Goal: Find contact information: Obtain details needed to contact an individual or organization

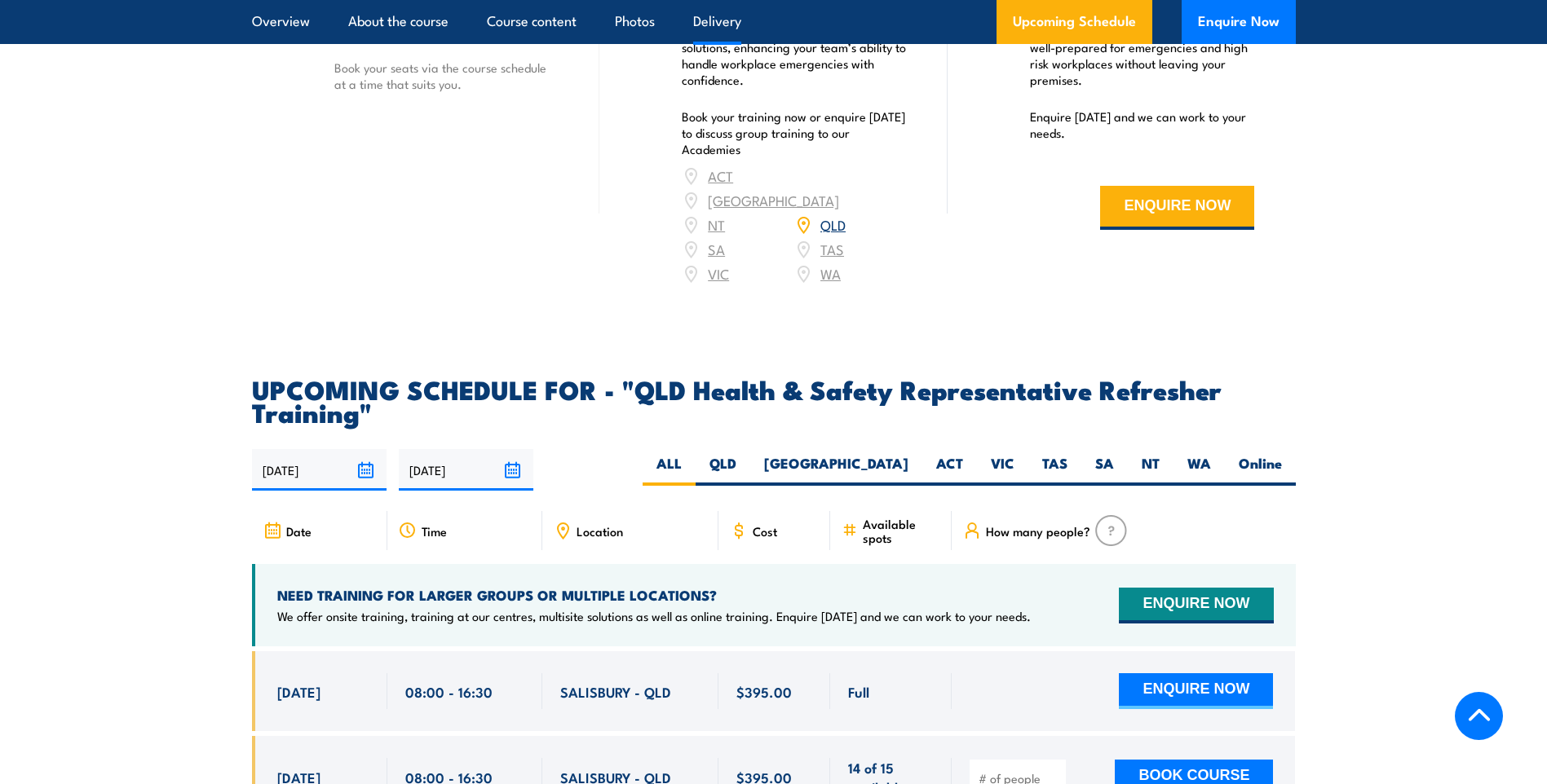
scroll to position [2527, 0]
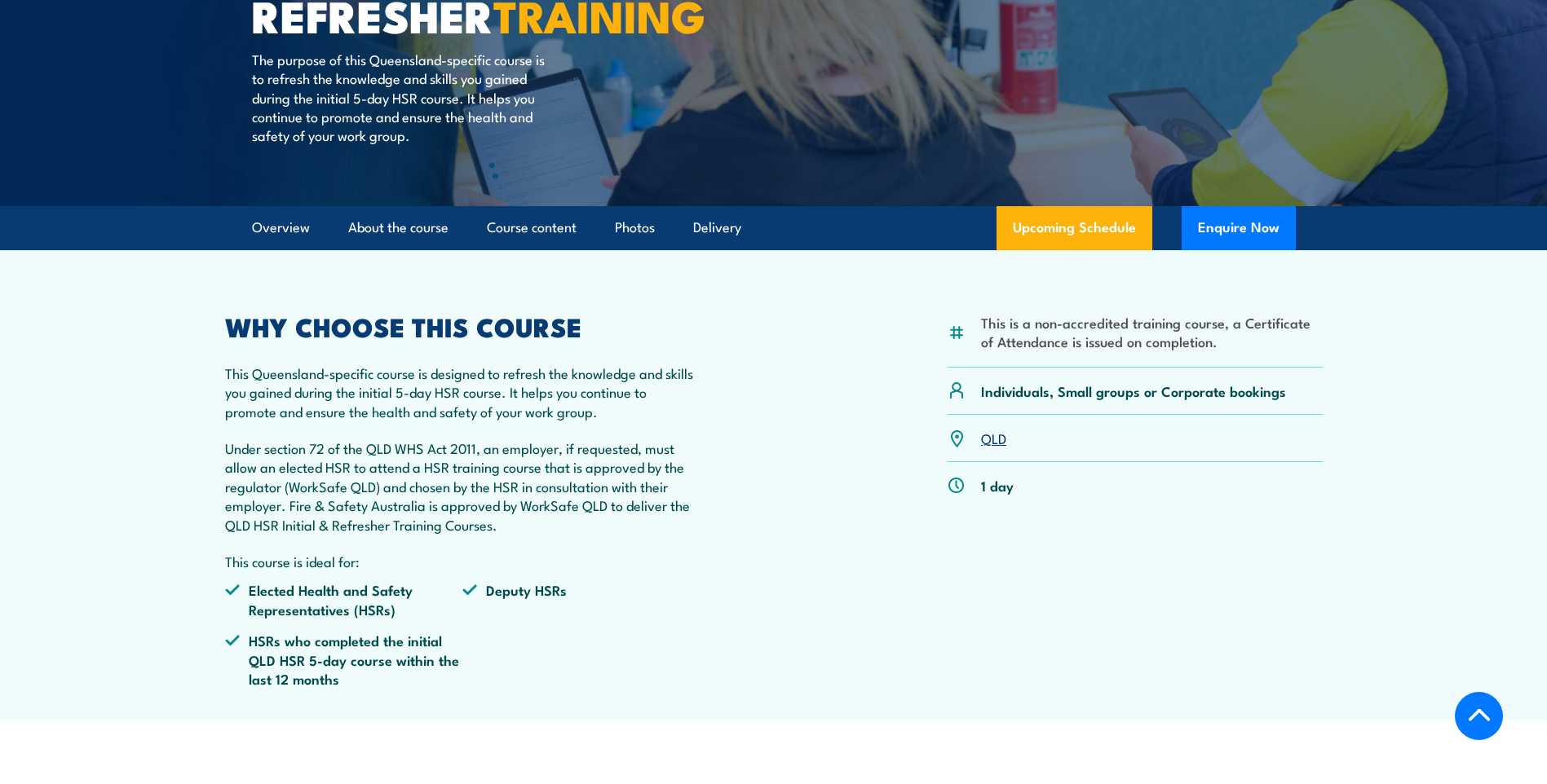
scroll to position [327, 0]
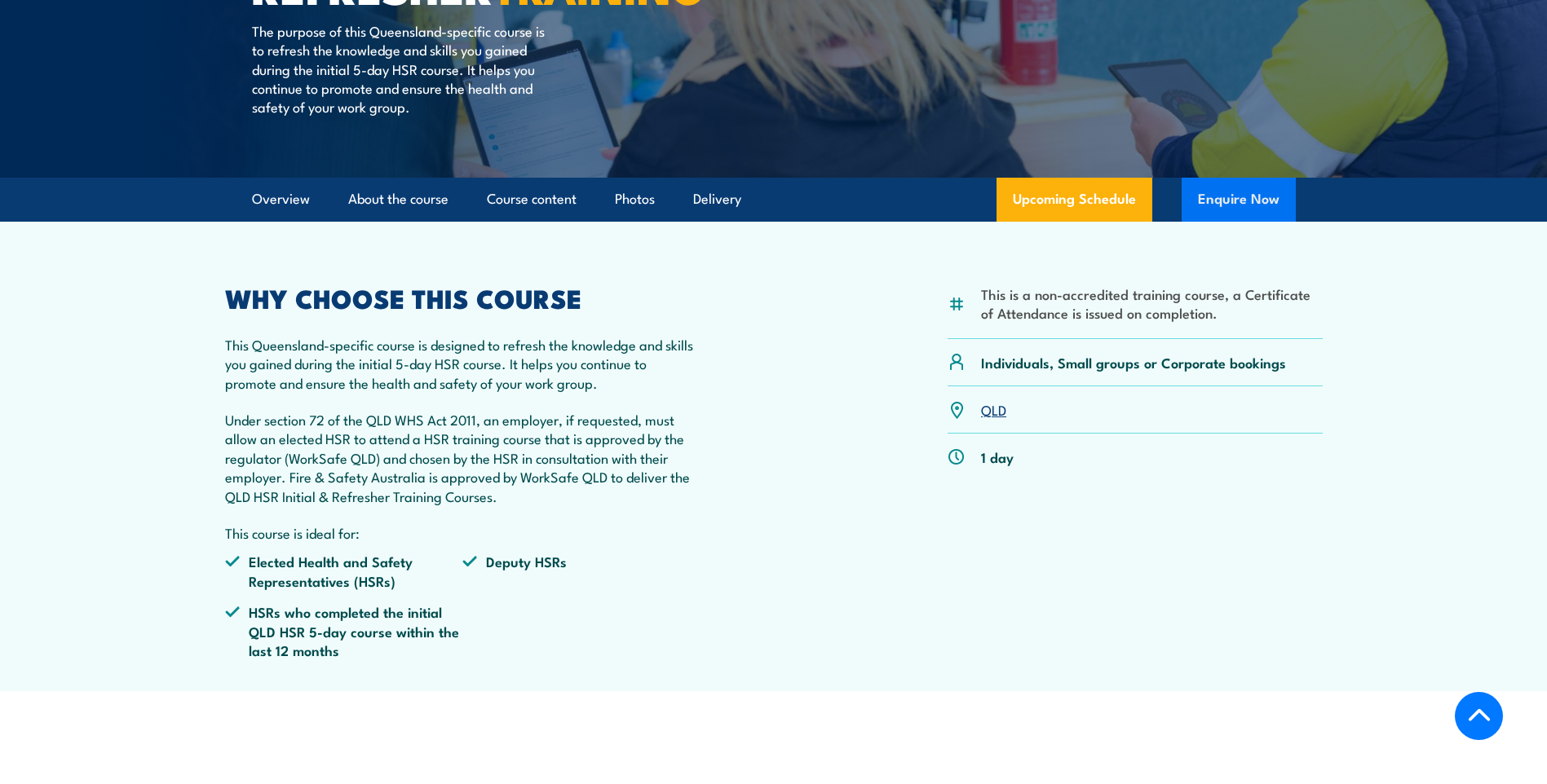
click at [1222, 221] on button "Enquire Now" at bounding box center [1239, 200] width 114 height 44
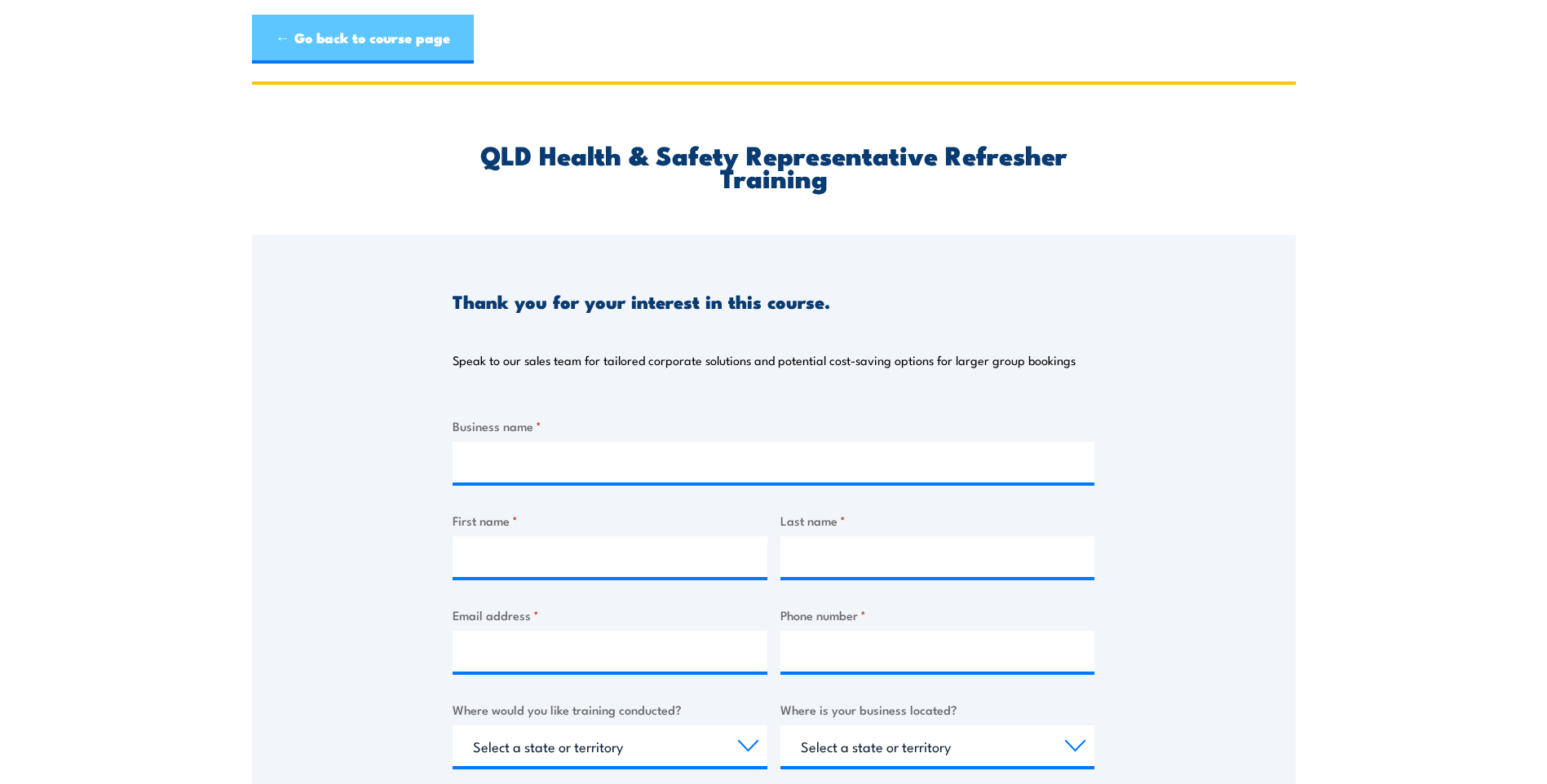
click at [348, 33] on link "← Go back to course page" at bounding box center [363, 39] width 221 height 49
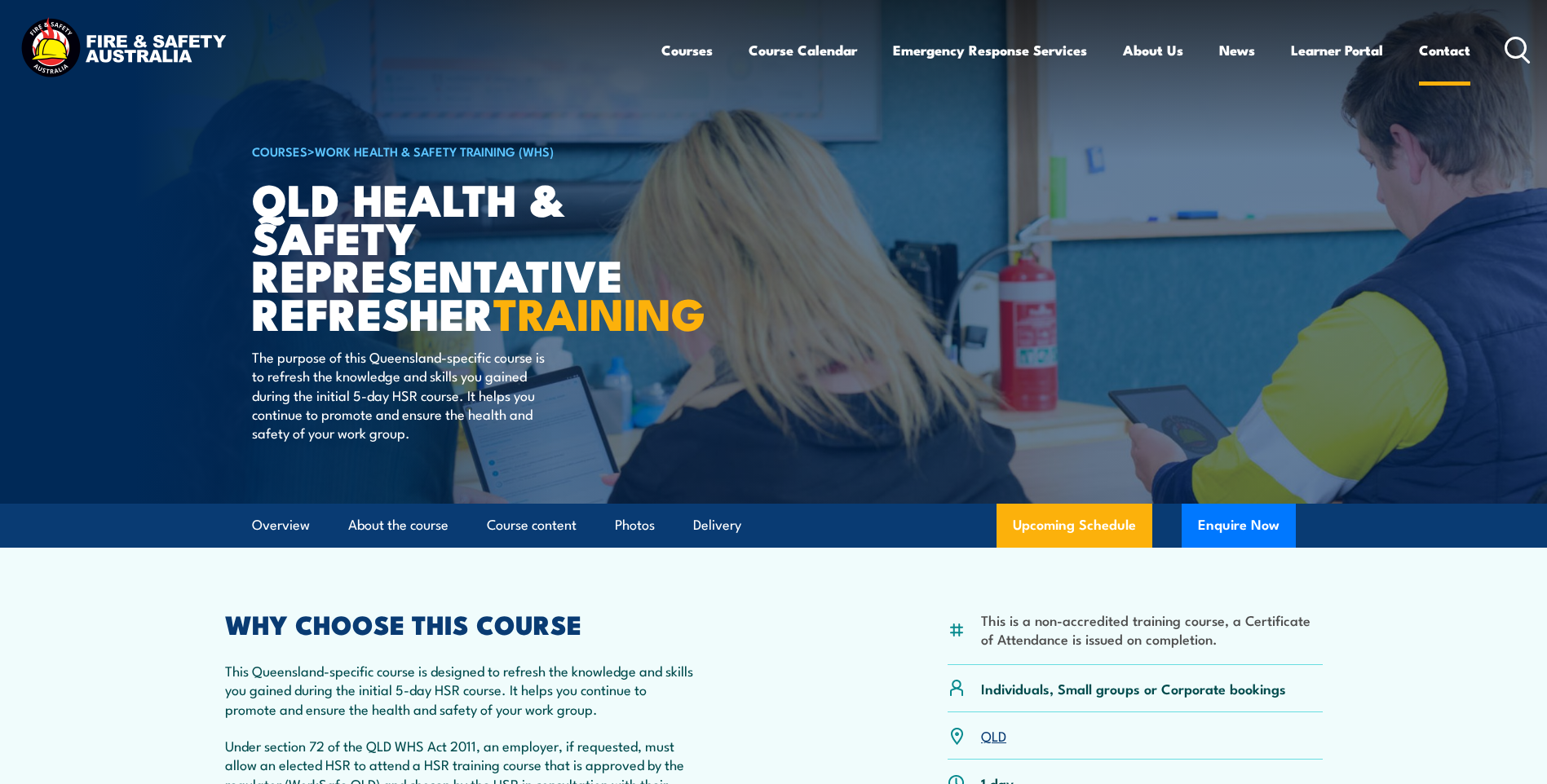
click at [1435, 47] on link "Contact" at bounding box center [1445, 50] width 52 height 43
